Goal: Task Accomplishment & Management: Use online tool/utility

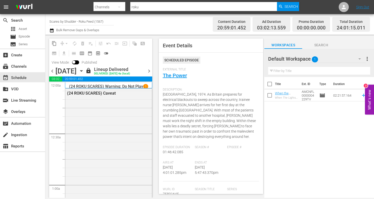
scroll to position [1619, 0]
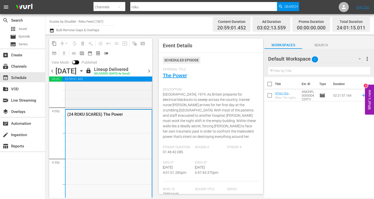
click at [69, 23] on input "Scares by Shudder - Roku Feed (1567)" at bounding box center [81, 21] width 64 height 12
type input "acorn"
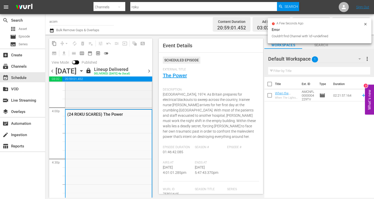
click at [69, 23] on input "acorn" at bounding box center [81, 21] width 64 height 12
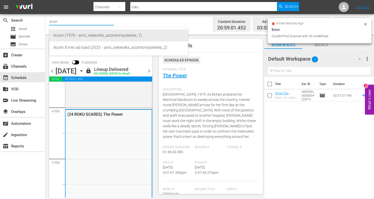
click at [71, 35] on div "Acorn (1976 - amc_networks_acorntvmysteries_1)" at bounding box center [118, 35] width 130 height 12
type input "Acorn (1976 - amc_networks_acorntvmysteries_1)"
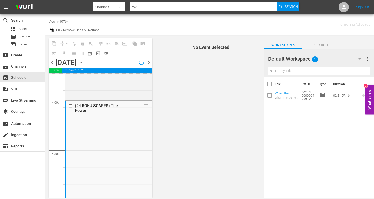
click at [177, 27] on div "Channel Title Acorn (1976) Bulk Remove Gaps & Overlaps" at bounding box center [136, 24] width 175 height 18
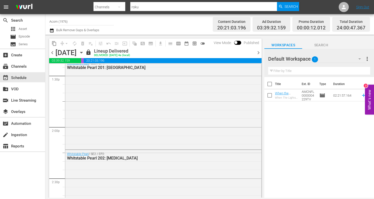
scroll to position [1365, 0]
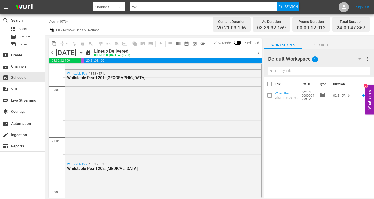
click at [306, 150] on div "Title Ext. ID Type Duration When the Lights Go Out When The Lights Go Out AMCNF…" at bounding box center [319, 138] width 110 height 122
drag, startPoint x: 83, startPoint y: 23, endPoint x: -5, endPoint y: 10, distance: 89.0
click at [0, 10] on html "menu Search By Channels Search ID, Title, Description, Keywords, or Category ro…" at bounding box center [187, 99] width 374 height 199
drag, startPoint x: 73, startPoint y: 23, endPoint x: 4, endPoint y: 13, distance: 69.5
click at [4, 13] on div "menu Search By Channels Search ID, Title, Description, Keywords, or Category ro…" at bounding box center [187, 99] width 374 height 198
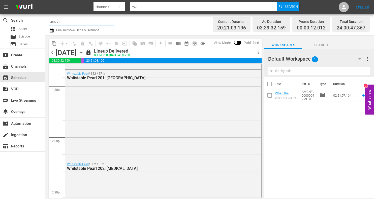
type input "amc thr"
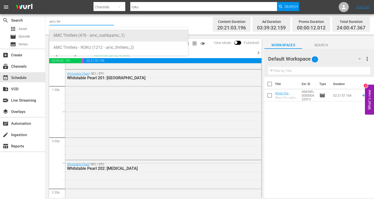
click at [72, 33] on div "AMC Thrillers (476 - amc_rushbyamc_1)" at bounding box center [118, 35] width 130 height 12
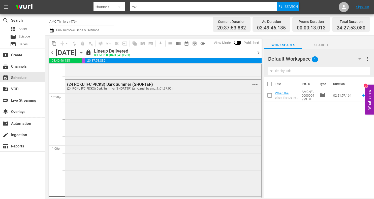
scroll to position [1239, 0]
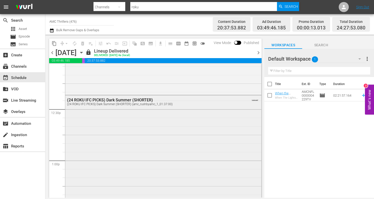
click at [186, 125] on div "(24 ROKU IFC PICKS) Dark Summer (SHORTER) (24 ROKU IFC PICKS) Dark Summer (SHOR…" at bounding box center [163, 177] width 196 height 165
